Goal: Task Accomplishment & Management: Manage account settings

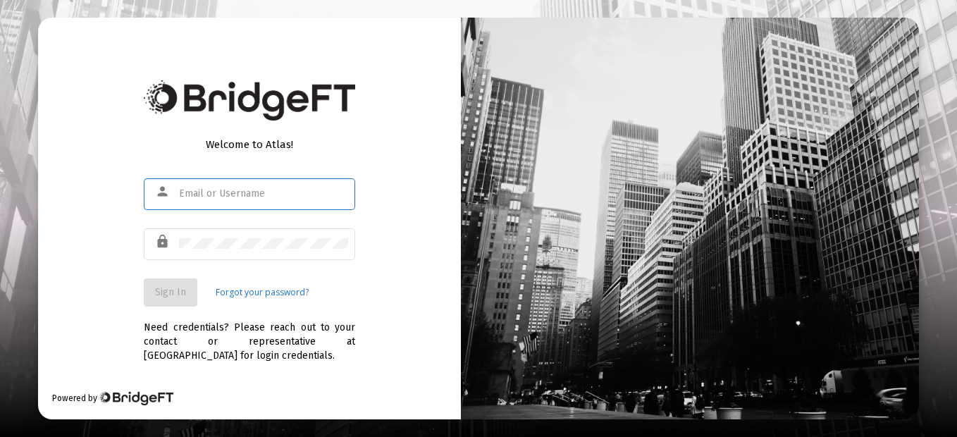
type input "pecskc@hotmail.com"
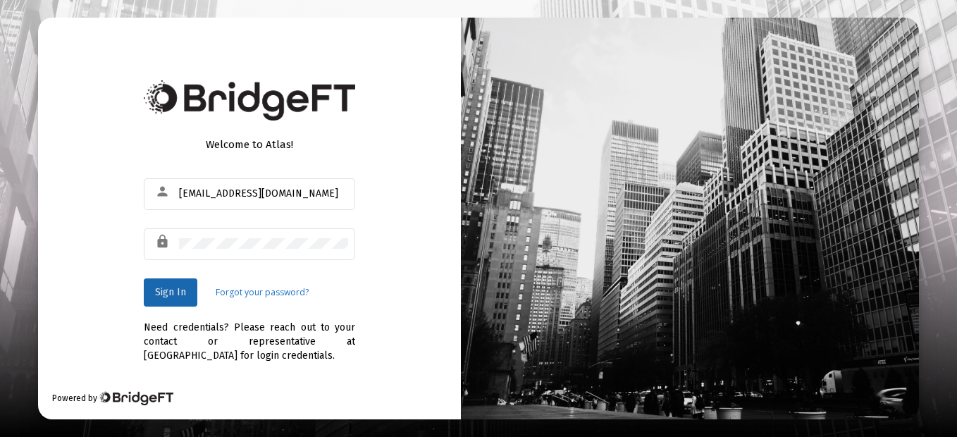
click at [177, 294] on span "Sign In" at bounding box center [170, 292] width 31 height 12
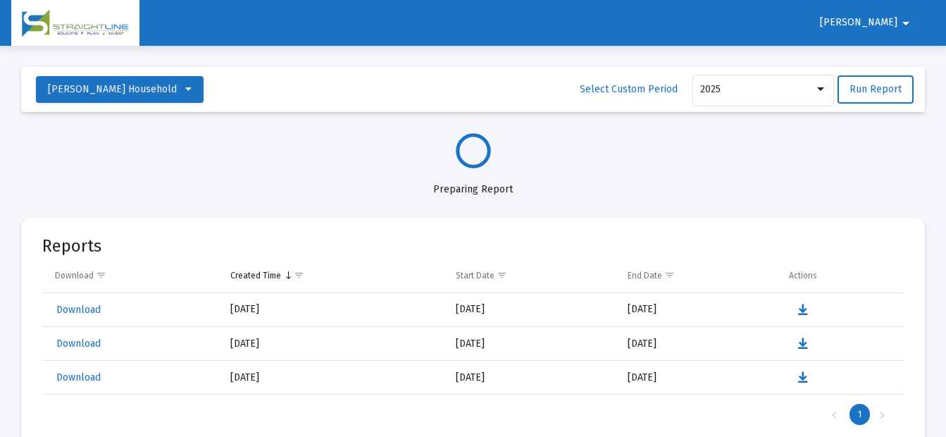
select select "View all"
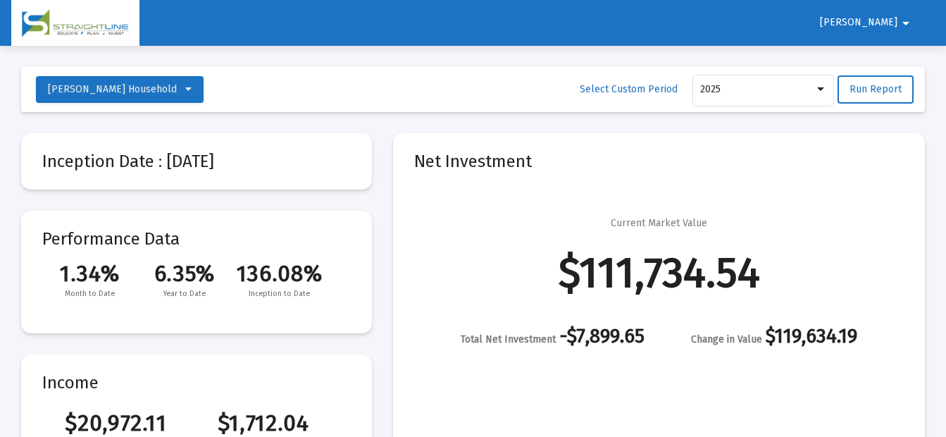
click at [890, 20] on span "Paul" at bounding box center [858, 23] width 77 height 12
click at [902, 62] on button "Logout" at bounding box center [900, 60] width 79 height 34
